Goal: Register for event/course

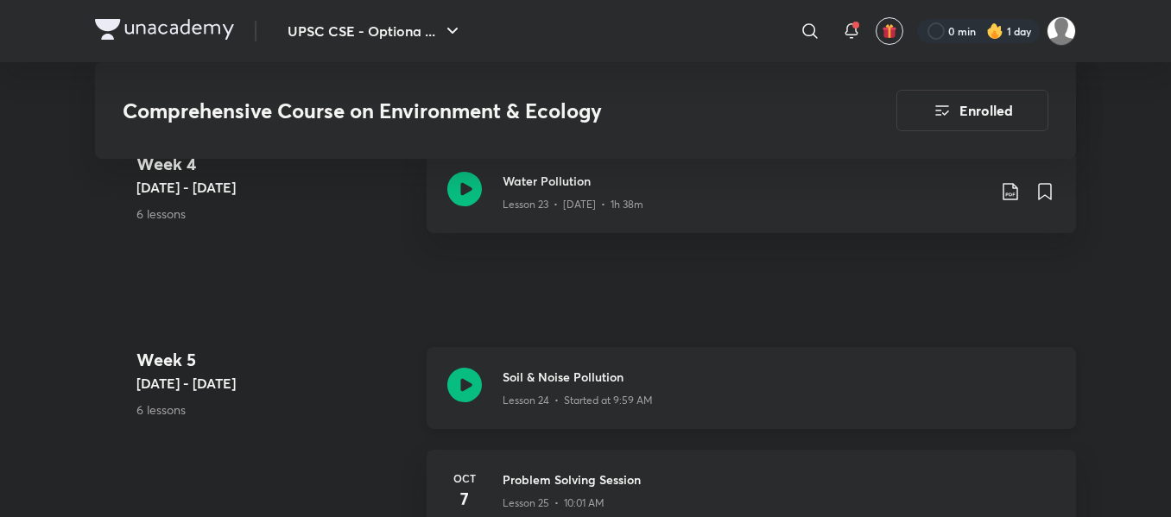
click at [465, 368] on icon at bounding box center [464, 385] width 35 height 35
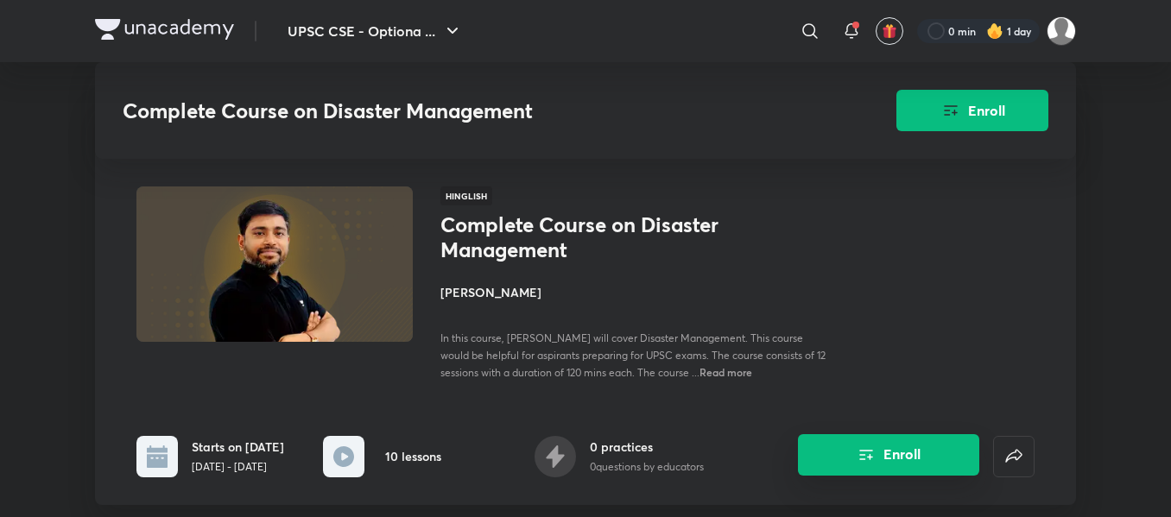
click at [865, 460] on icon "Enroll" at bounding box center [866, 455] width 21 height 21
